Goal: Task Accomplishment & Management: Manage account settings

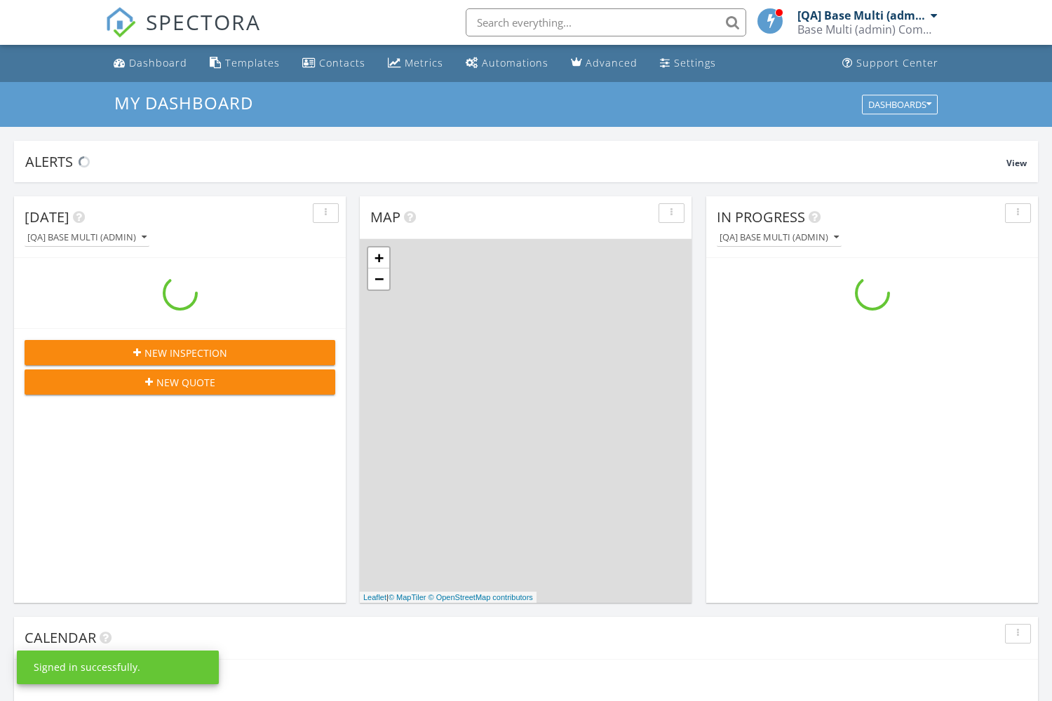
scroll to position [1277, 1052]
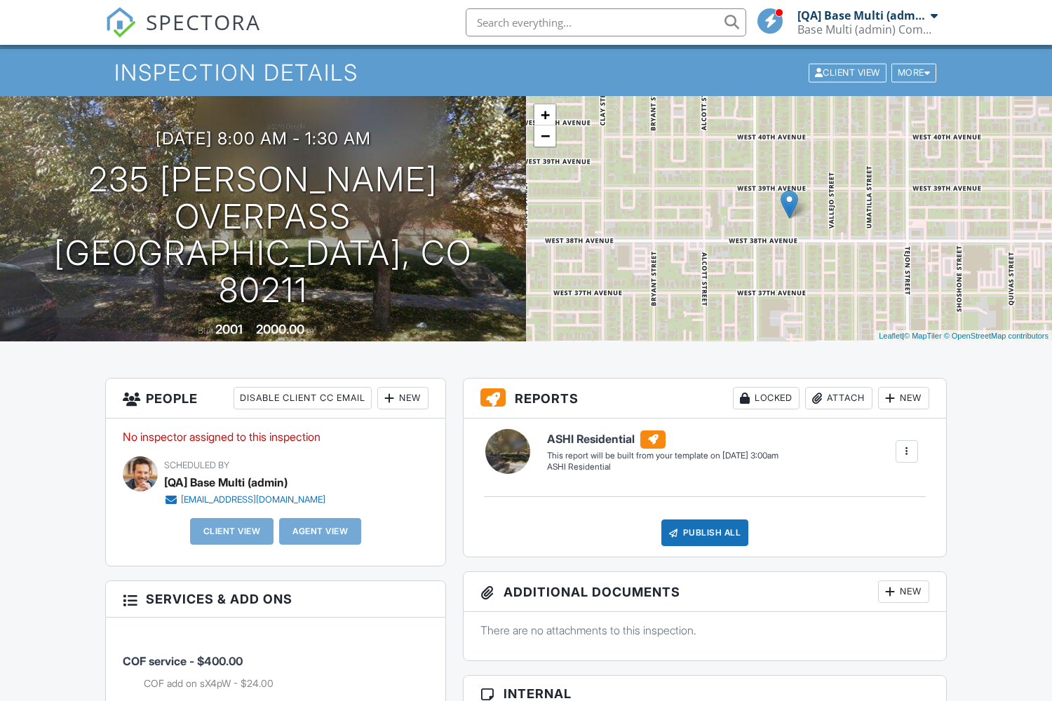
scroll to position [510, 0]
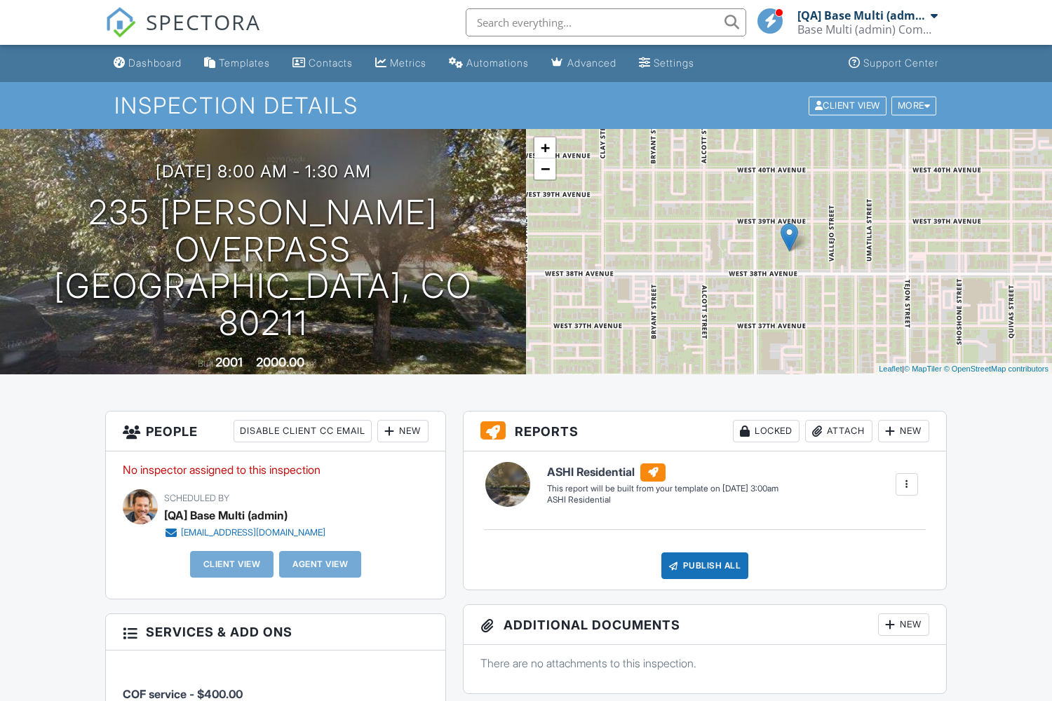
click at [0, 0] on link "Delete" at bounding box center [0, 0] width 0 height 0
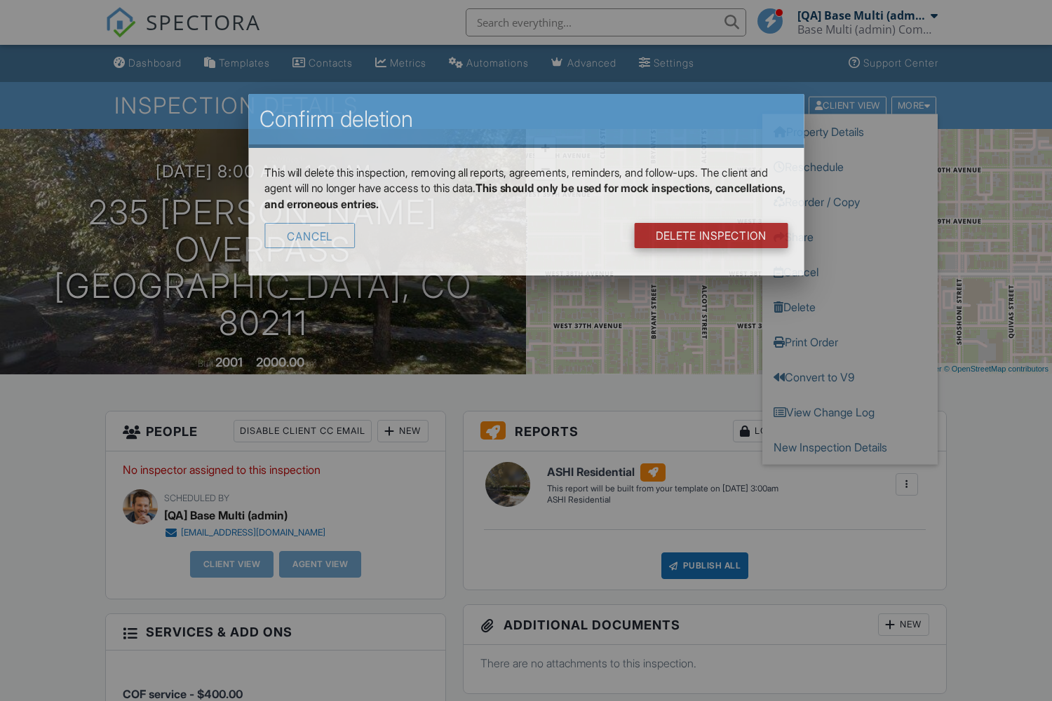
click at [716, 223] on link "DELETE Inspection" at bounding box center [711, 235] width 154 height 25
